Goal: Information Seeking & Learning: Learn about a topic

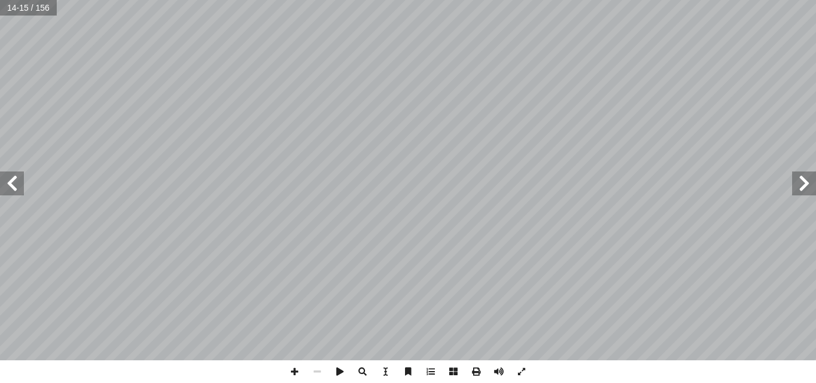
click at [799, 186] on span at bounding box center [804, 183] width 24 height 24
click at [9, 184] on span at bounding box center [12, 183] width 24 height 24
drag, startPoint x: 0, startPoint y: 194, endPoint x: 20, endPoint y: 183, distance: 22.2
click at [20, 183] on span at bounding box center [12, 183] width 24 height 24
click at [7, 185] on span at bounding box center [12, 183] width 24 height 24
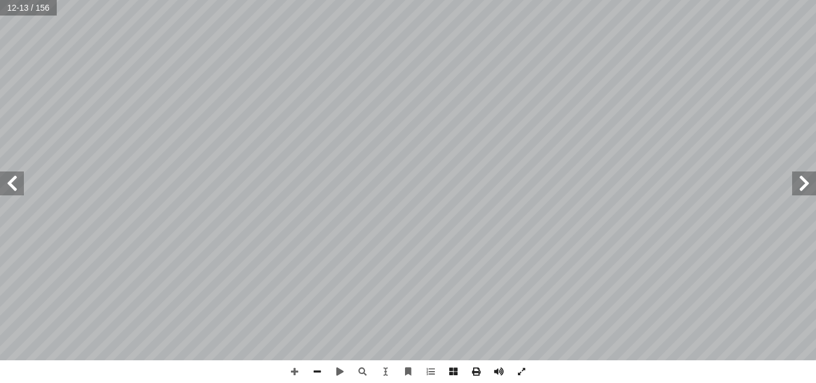
click at [490, 361] on div "٨ : ّ درجة حرارة الغلاف الجوي : ً ثانيا : ر، ونستنتج ِّ فك ُ ن ّ ونلاحظ الشكل، …" at bounding box center [408, 191] width 816 height 383
click at [18, 182] on span at bounding box center [12, 183] width 24 height 24
click at [434, 109] on html "الصفحة الرئيسية الصف الأول الصف الثاني الصف الثالث الصف الرابع الصف الخامس الصف…" at bounding box center [408, 54] width 816 height 109
click at [14, 172] on span at bounding box center [12, 183] width 24 height 24
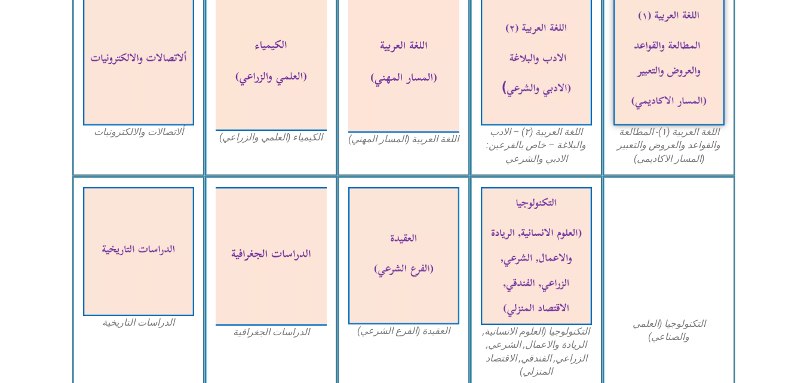
scroll to position [430, 0]
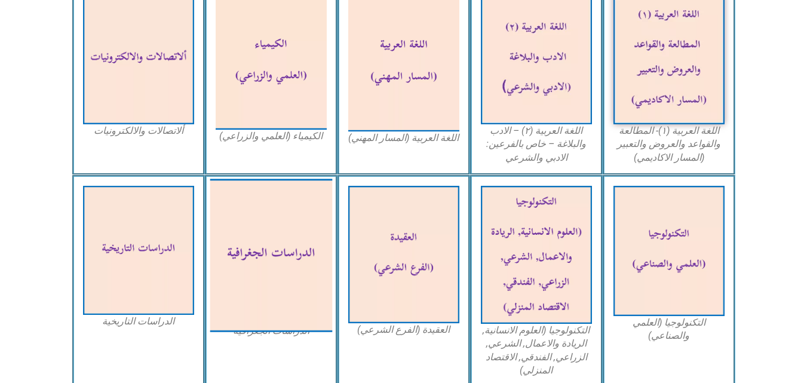
click at [310, 214] on img at bounding box center [271, 255] width 122 height 153
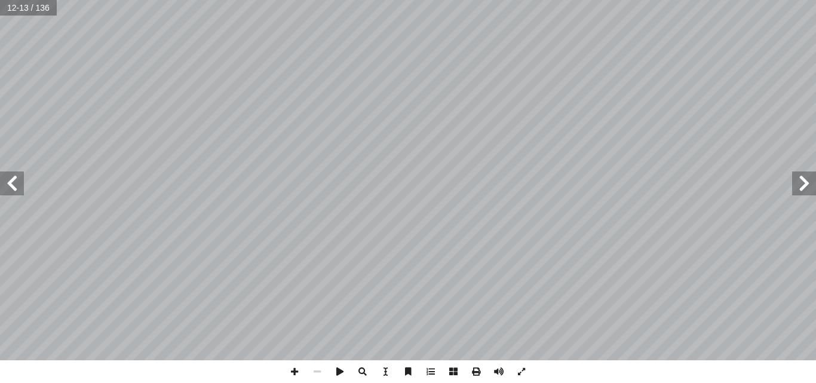
click at [810, 186] on span at bounding box center [804, 183] width 24 height 24
click at [815, 189] on span at bounding box center [804, 183] width 24 height 24
click at [8, 188] on span at bounding box center [12, 183] width 24 height 24
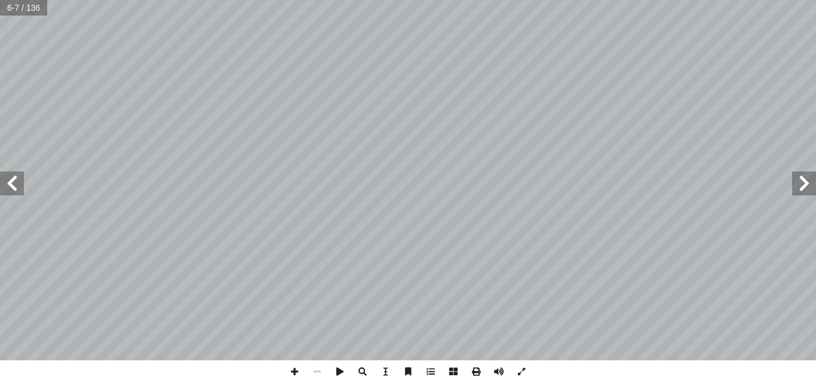
click at [8, 188] on span at bounding box center [12, 183] width 24 height 24
click at [19, 189] on span at bounding box center [12, 183] width 24 height 24
click at [804, 190] on span at bounding box center [804, 183] width 24 height 24
click at [21, 174] on span at bounding box center [12, 183] width 24 height 24
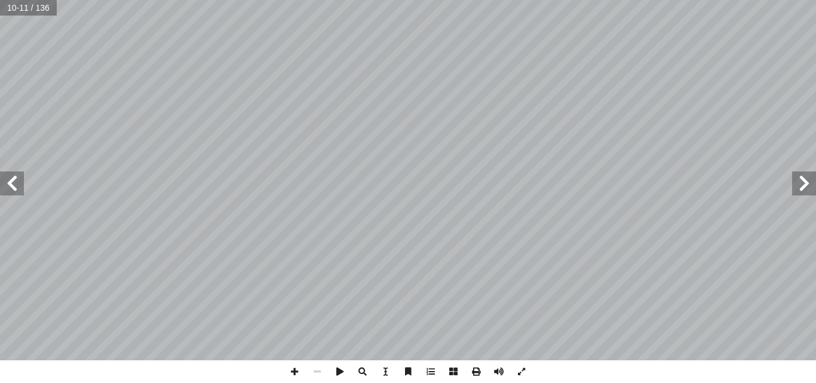
click at [805, 189] on span at bounding box center [804, 183] width 24 height 24
click at [17, 180] on span at bounding box center [12, 183] width 24 height 24
click at [801, 186] on span at bounding box center [804, 183] width 24 height 24
click at [2, 193] on span at bounding box center [12, 183] width 24 height 24
click at [815, 187] on span at bounding box center [804, 183] width 24 height 24
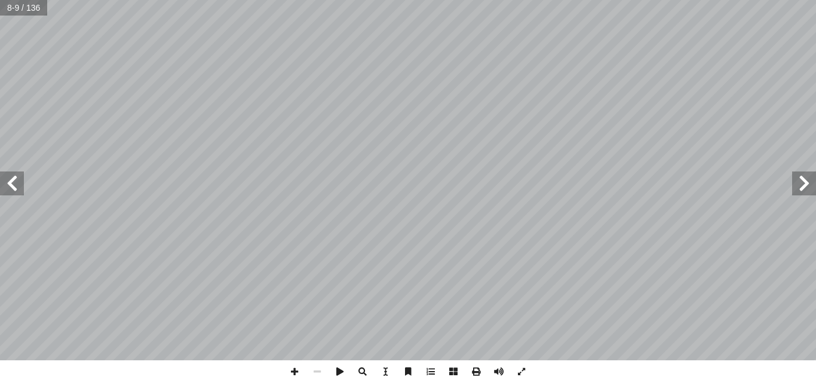
click at [17, 185] on span at bounding box center [12, 183] width 24 height 24
click at [815, 177] on span at bounding box center [804, 183] width 24 height 24
click at [19, 189] on span at bounding box center [12, 183] width 24 height 24
click at [804, 182] on span at bounding box center [804, 183] width 24 height 24
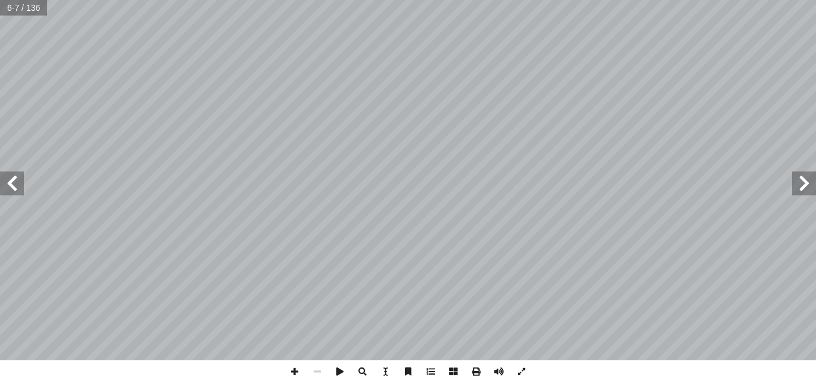
click at [4, 178] on span at bounding box center [12, 183] width 24 height 24
click at [13, 181] on span at bounding box center [12, 183] width 24 height 24
click at [813, 186] on span at bounding box center [804, 183] width 24 height 24
click at [19, 182] on span at bounding box center [12, 183] width 24 height 24
